Goal: Information Seeking & Learning: Learn about a topic

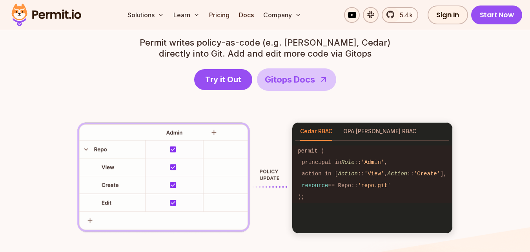
scroll to position [1113, 0]
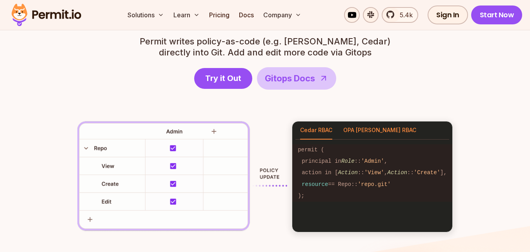
click at [360, 128] on button "OPA Rego RBAC" at bounding box center [379, 130] width 73 height 18
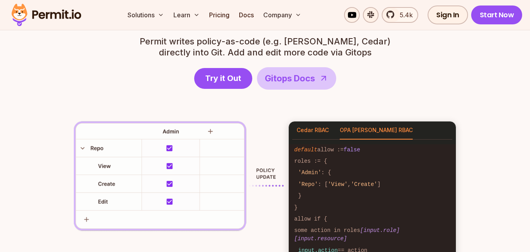
click at [328, 128] on button "Cedar RBAC" at bounding box center [313, 130] width 32 height 18
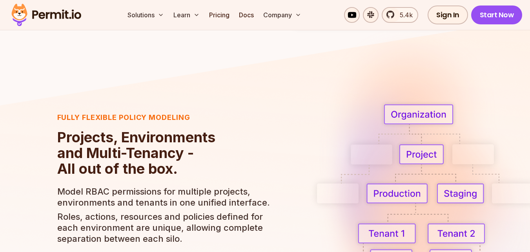
scroll to position [1338, 0]
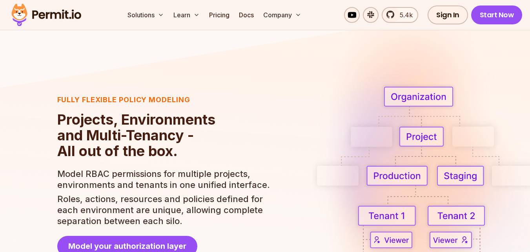
click at [416, 96] on img at bounding box center [440, 166] width 264 height 336
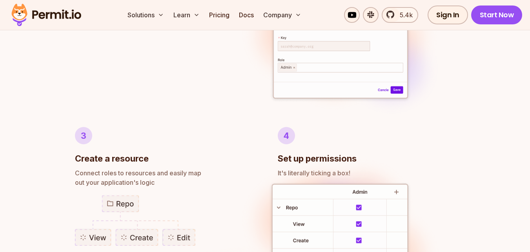
scroll to position [0, 0]
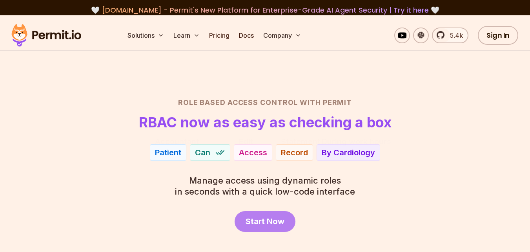
click at [265, 220] on span "Start Now" at bounding box center [265, 220] width 39 height 11
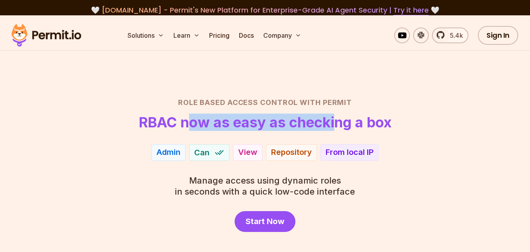
drag, startPoint x: 193, startPoint y: 126, endPoint x: 334, endPoint y: 124, distance: 141.3
click at [334, 124] on h1 "RBAC now as easy as checking a box" at bounding box center [265, 122] width 253 height 16
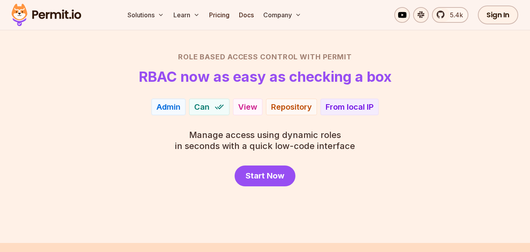
scroll to position [47, 0]
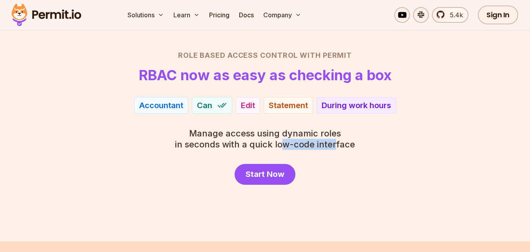
drag, startPoint x: 280, startPoint y: 140, endPoint x: 337, endPoint y: 143, distance: 56.6
click at [337, 143] on p "Manage access using dynamic roles in seconds with a quick low-code interface" at bounding box center [265, 139] width 180 height 22
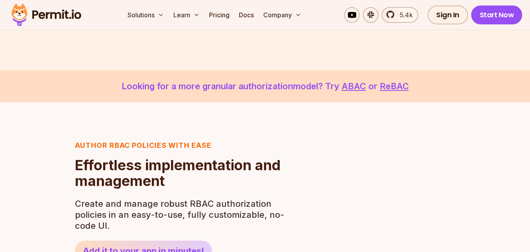
scroll to position [222, 0]
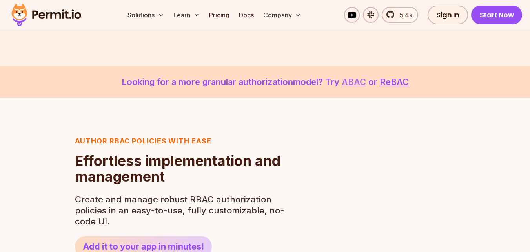
click at [359, 82] on link "ABAC" at bounding box center [354, 82] width 24 height 10
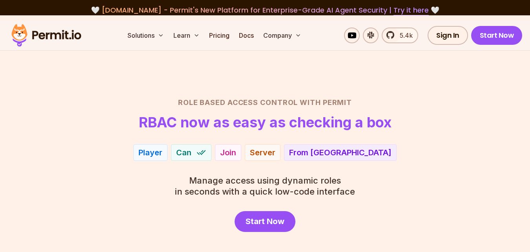
scroll to position [222, 0]
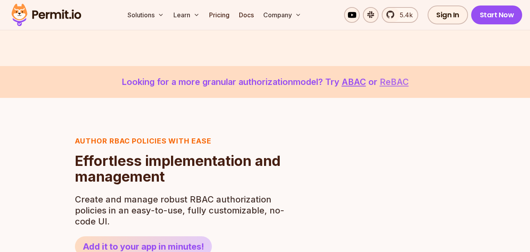
click at [390, 82] on link "ReBAC" at bounding box center [394, 82] width 29 height 10
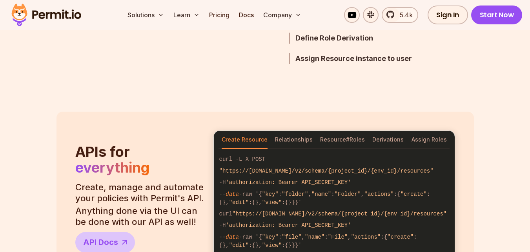
scroll to position [615, 0]
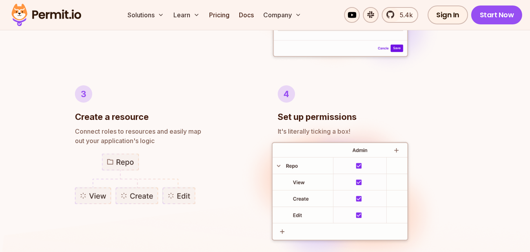
scroll to position [222, 0]
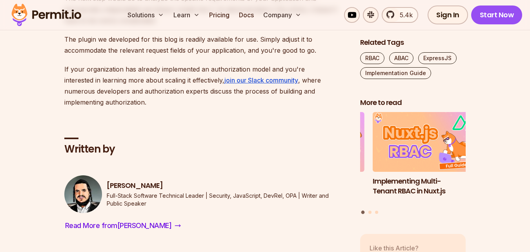
scroll to position [6965, 0]
